Goal: Register for event/course

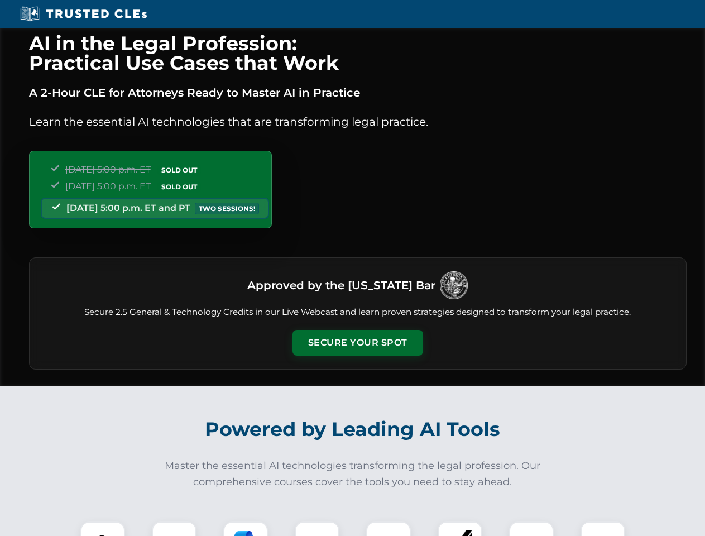
click at [357, 343] on button "Secure Your Spot" at bounding box center [358, 343] width 131 height 26
click at [103, 529] on img at bounding box center [103, 544] width 32 height 32
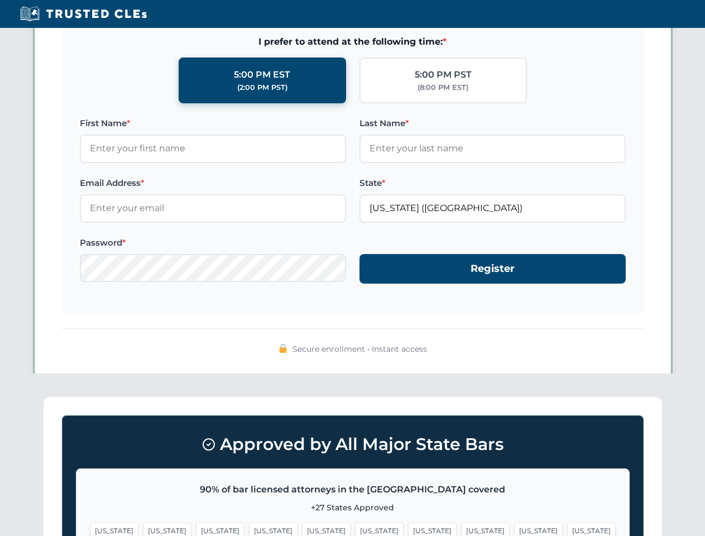
click at [408, 529] on span "[US_STATE]" at bounding box center [432, 531] width 49 height 16
click at [514, 529] on span "[US_STATE]" at bounding box center [538, 531] width 49 height 16
